Goal: Transaction & Acquisition: Purchase product/service

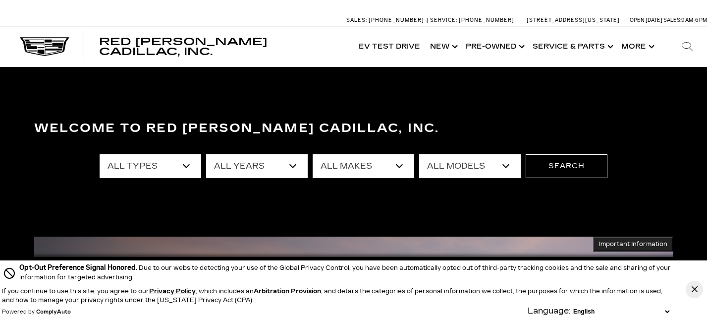
click at [191, 167] on select "All Types New Used Certified Used Demo" at bounding box center [151, 166] width 102 height 24
select select "New"
click at [100, 154] on select "All Types New Used Certified Used Demo" at bounding box center [151, 166] width 102 height 24
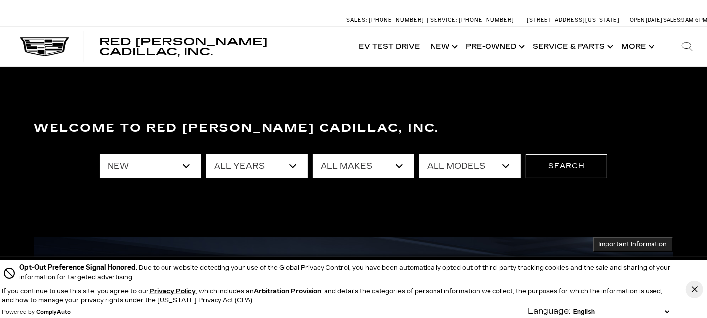
click at [404, 169] on select "All Makes Cadillac" at bounding box center [364, 166] width 102 height 24
select select "Cadillac"
click at [313, 154] on select "All Makes Cadillac" at bounding box center [364, 166] width 102 height 24
click at [504, 168] on select "All Models CT4 CT5 Escalade Escalade ESV ESCALADE IQ ESCALADE IQL LYRIQ OPTIQ V…" at bounding box center [470, 166] width 102 height 24
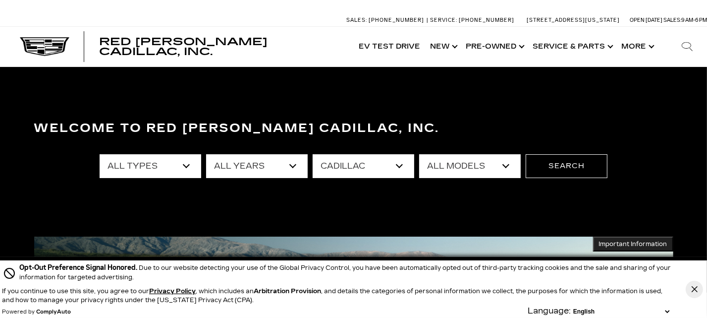
click at [506, 165] on select "All Models CT4 CT5 Escalade Escalade ESV ESCALADE IQ ESCALADE IQL LYRIQ OPTIQ V…" at bounding box center [470, 166] width 102 height 24
click at [505, 167] on select "All Models CT4 CT5 Escalade Escalade ESV ESCALADE IQ ESCALADE IQL LYRIQ OPTIQ V…" at bounding box center [470, 166] width 102 height 24
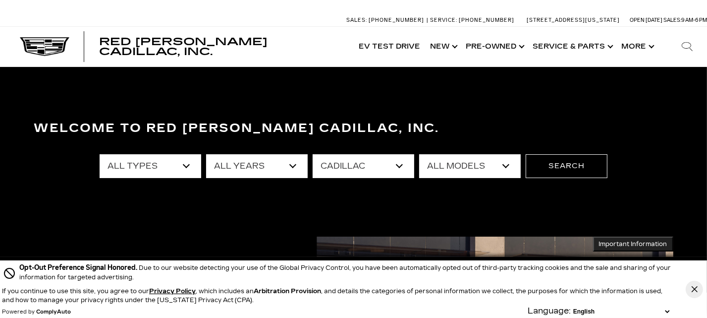
click at [506, 167] on select "All Models CT4 CT5 Escalade Escalade ESV ESCALADE IQ ESCALADE IQL LYRIQ OPTIQ V…" at bounding box center [470, 166] width 102 height 24
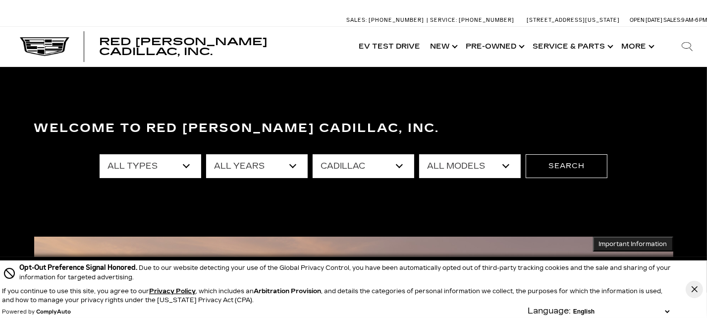
select select "VISTIQ"
click at [419, 154] on select "All Models CT4 CT5 Escalade Escalade ESV ESCALADE IQ ESCALADE IQL LYRIQ OPTIQ V…" at bounding box center [470, 166] width 102 height 24
drag, startPoint x: 561, startPoint y: 162, endPoint x: 664, endPoint y: 160, distance: 103.1
click at [563, 162] on button "Search" at bounding box center [567, 166] width 82 height 24
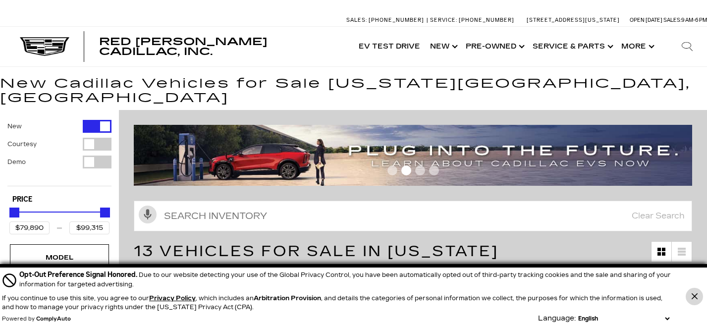
click at [693, 298] on icon "Close Button" at bounding box center [695, 296] width 6 height 6
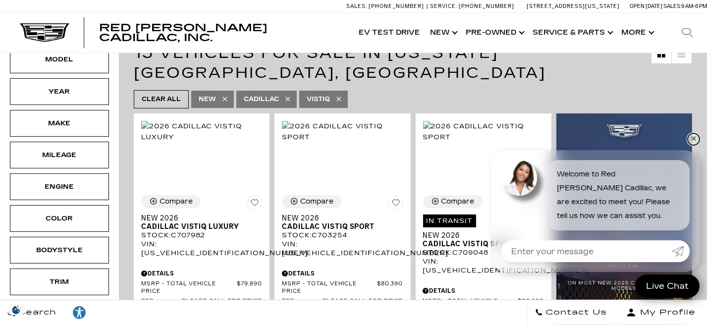
click at [693, 139] on link "✕" at bounding box center [694, 139] width 12 height 12
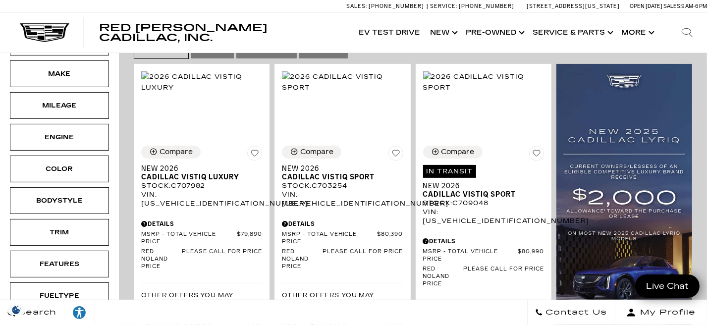
scroll to position [198, 0]
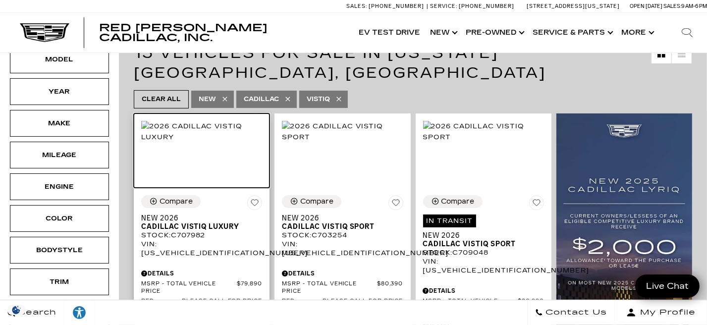
click at [196, 121] on img at bounding box center [201, 132] width 121 height 22
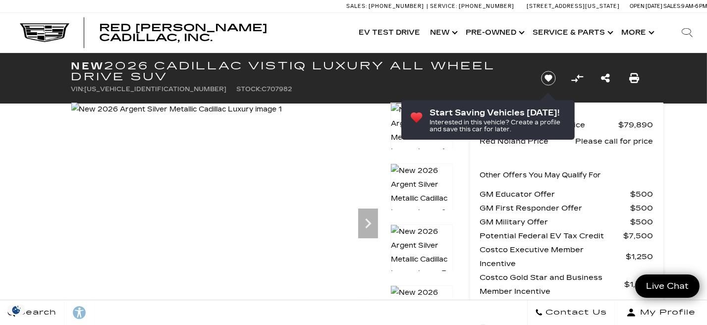
click at [282, 116] on img at bounding box center [176, 110] width 211 height 14
click at [366, 219] on icon "Next" at bounding box center [368, 224] width 6 height 10
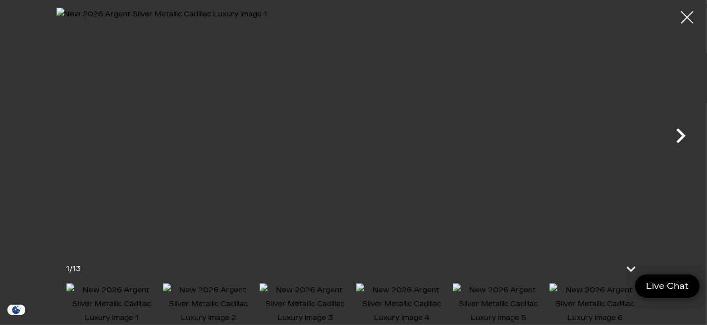
click at [679, 130] on icon "Next" at bounding box center [680, 135] width 9 height 15
click at [676, 136] on icon "Next" at bounding box center [681, 136] width 30 height 30
click at [681, 132] on icon "Next" at bounding box center [680, 135] width 9 height 15
click at [675, 132] on icon "Next" at bounding box center [681, 136] width 30 height 30
click at [680, 136] on icon "Next" at bounding box center [681, 136] width 30 height 30
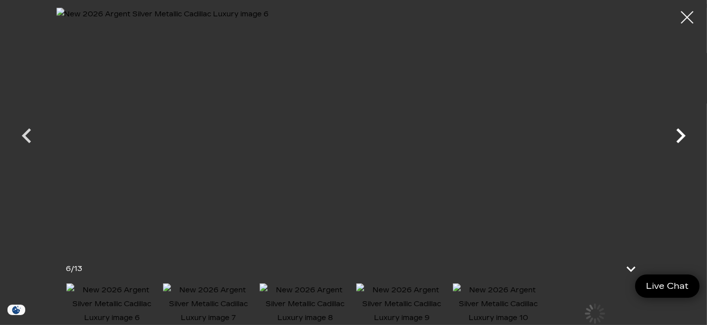
click at [680, 136] on icon "Next" at bounding box center [681, 136] width 30 height 30
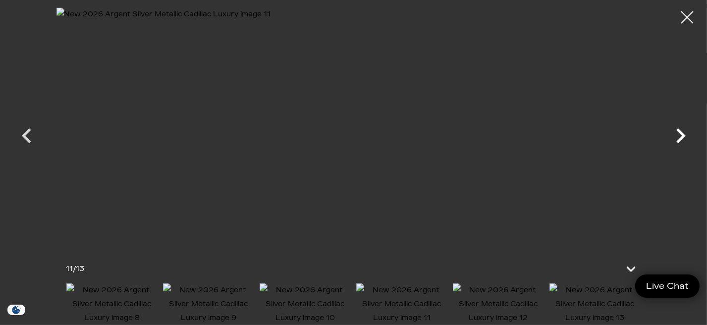
click at [680, 136] on icon "Next" at bounding box center [681, 136] width 30 height 30
drag, startPoint x: 687, startPoint y: 15, endPoint x: 600, endPoint y: 50, distance: 93.6
click at [693, 12] on div at bounding box center [687, 17] width 25 height 25
